Goal: Task Accomplishment & Management: Use online tool/utility

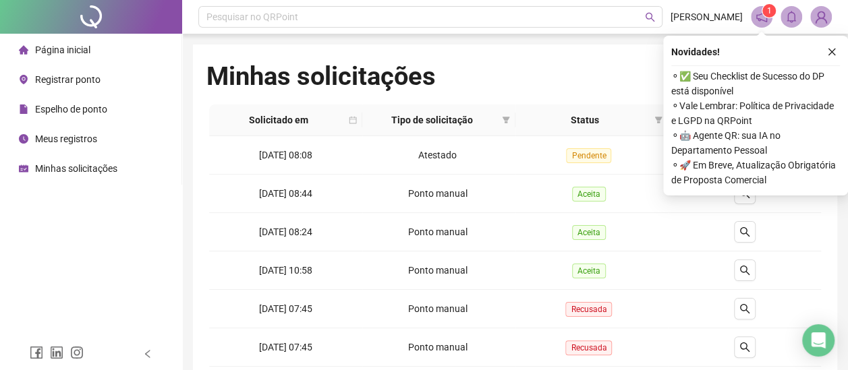
click at [92, 143] on span "Meus registros" at bounding box center [66, 139] width 62 height 11
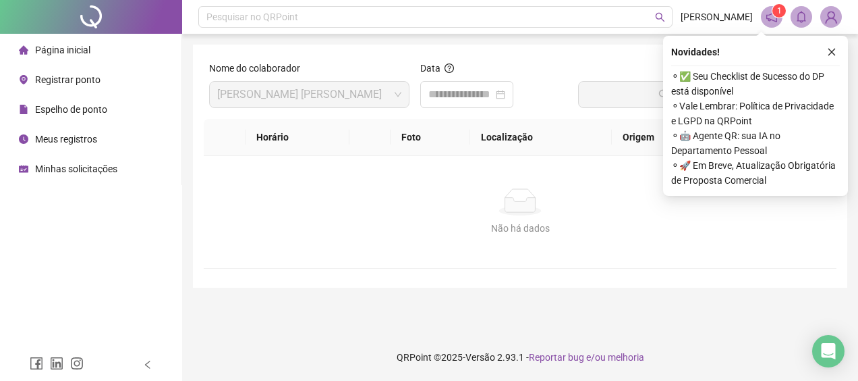
click at [87, 74] on span "Registrar ponto" at bounding box center [67, 79] width 65 height 11
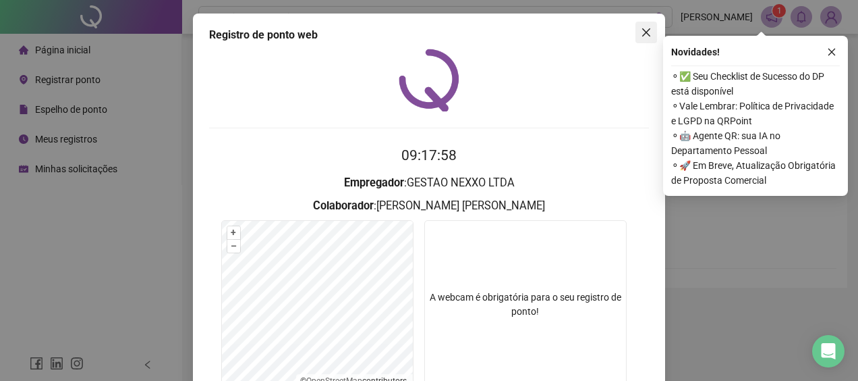
click at [646, 32] on icon "close" at bounding box center [646, 32] width 11 height 11
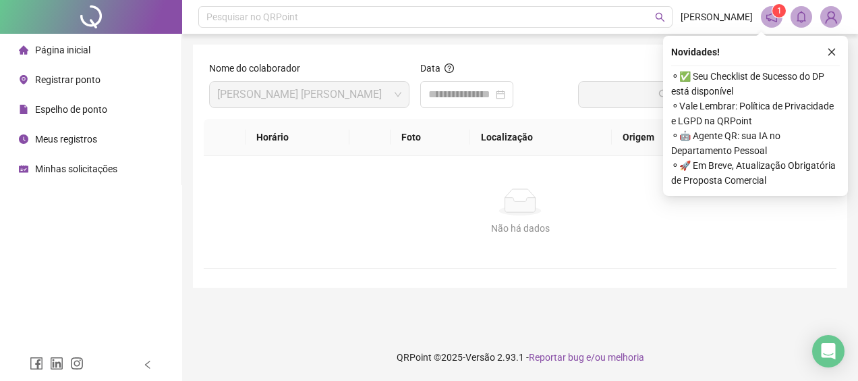
click at [82, 51] on span "Página inicial" at bounding box center [62, 50] width 55 height 11
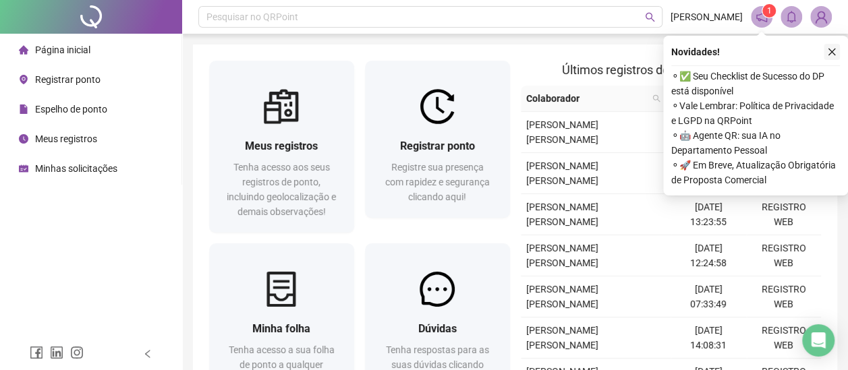
click at [825, 54] on button "button" at bounding box center [832, 52] width 16 height 16
